Goal: Navigation & Orientation: Find specific page/section

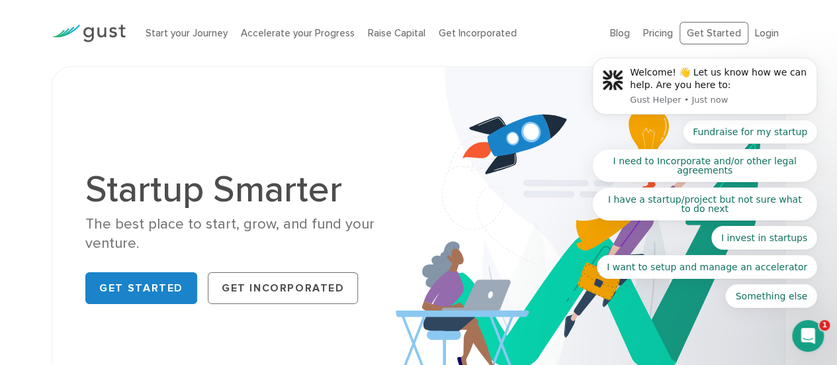
drag, startPoint x: 811, startPoint y: 342, endPoint x: 1549, endPoint y: 656, distance: 802.5
click at [811, 342] on icon "Open Intercom Messenger" at bounding box center [808, 336] width 22 height 22
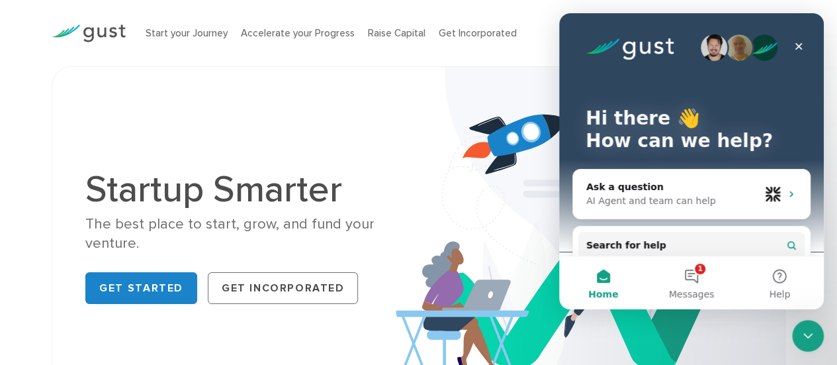
click at [811, 329] on icon "Close Intercom Messenger" at bounding box center [808, 336] width 16 height 16
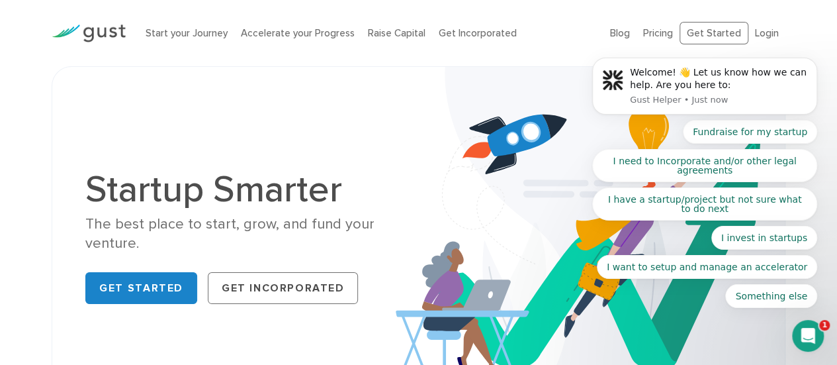
click at [814, 327] on div "Open Intercom Messenger" at bounding box center [808, 336] width 44 height 44
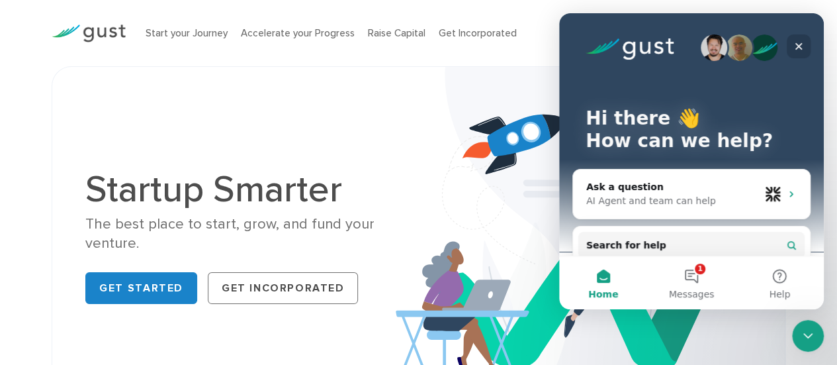
click at [799, 35] on div "Close" at bounding box center [799, 46] width 24 height 24
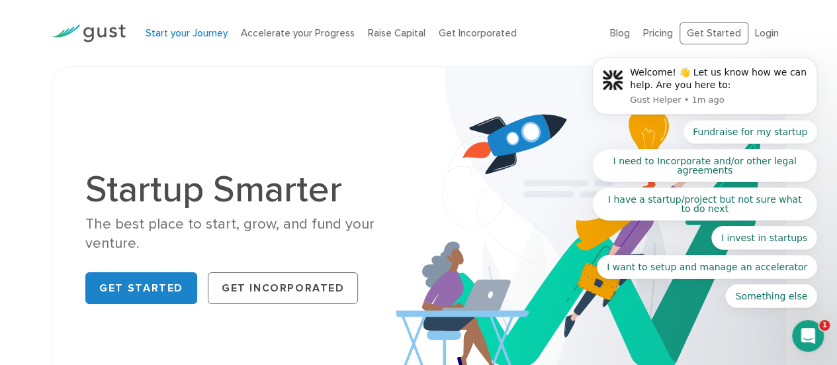
click at [189, 32] on link "Start your Journey" at bounding box center [187, 33] width 82 height 12
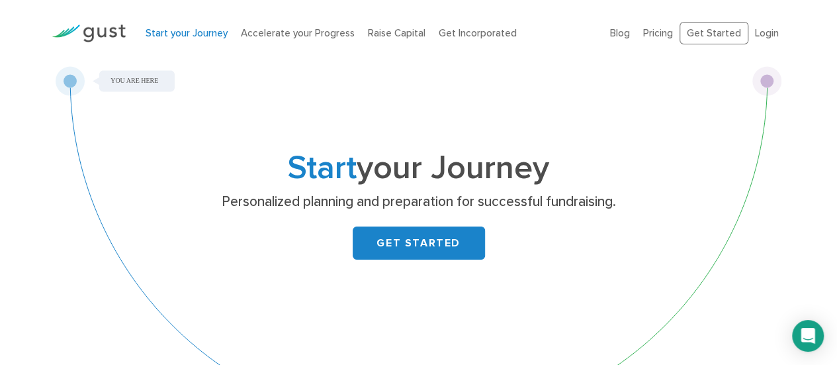
click at [769, 80] on div "Start your Journey Personalized planning and preparation for successful fundrai…" at bounding box center [419, 253] width 726 height 375
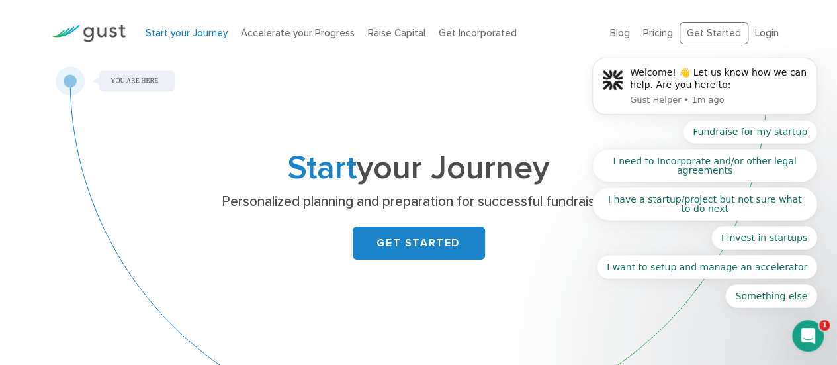
click at [75, 77] on div "Start your Journey Personalized planning and preparation for successful fundrai…" at bounding box center [419, 253] width 726 height 375
click at [285, 28] on link "Accelerate your Progress" at bounding box center [298, 33] width 114 height 12
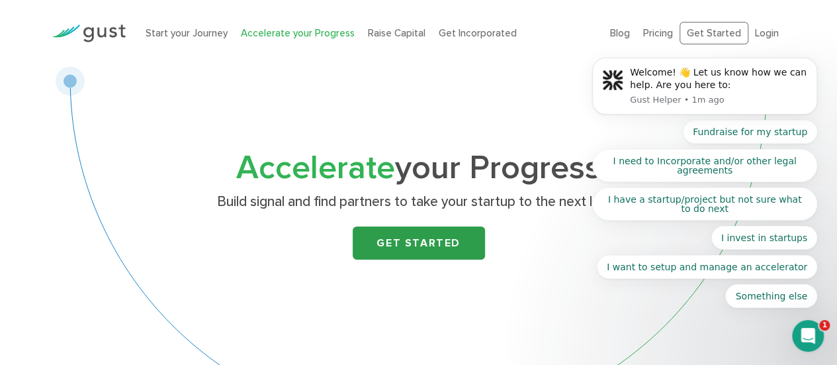
click at [446, 247] on link "Get Started" at bounding box center [419, 242] width 132 height 33
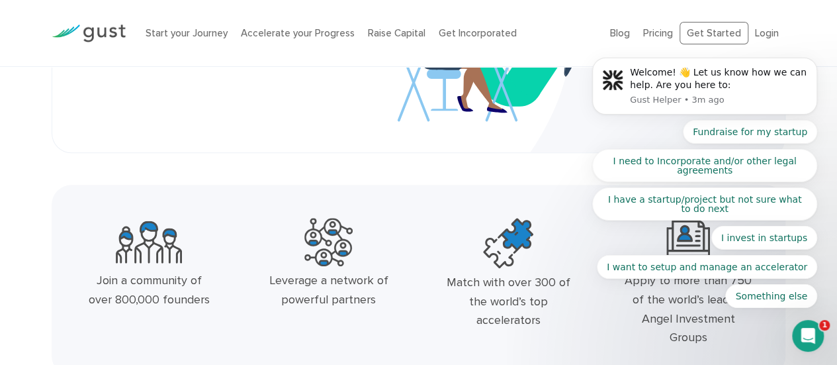
scroll to position [265, 0]
